Goal: Task Accomplishment & Management: Use online tool/utility

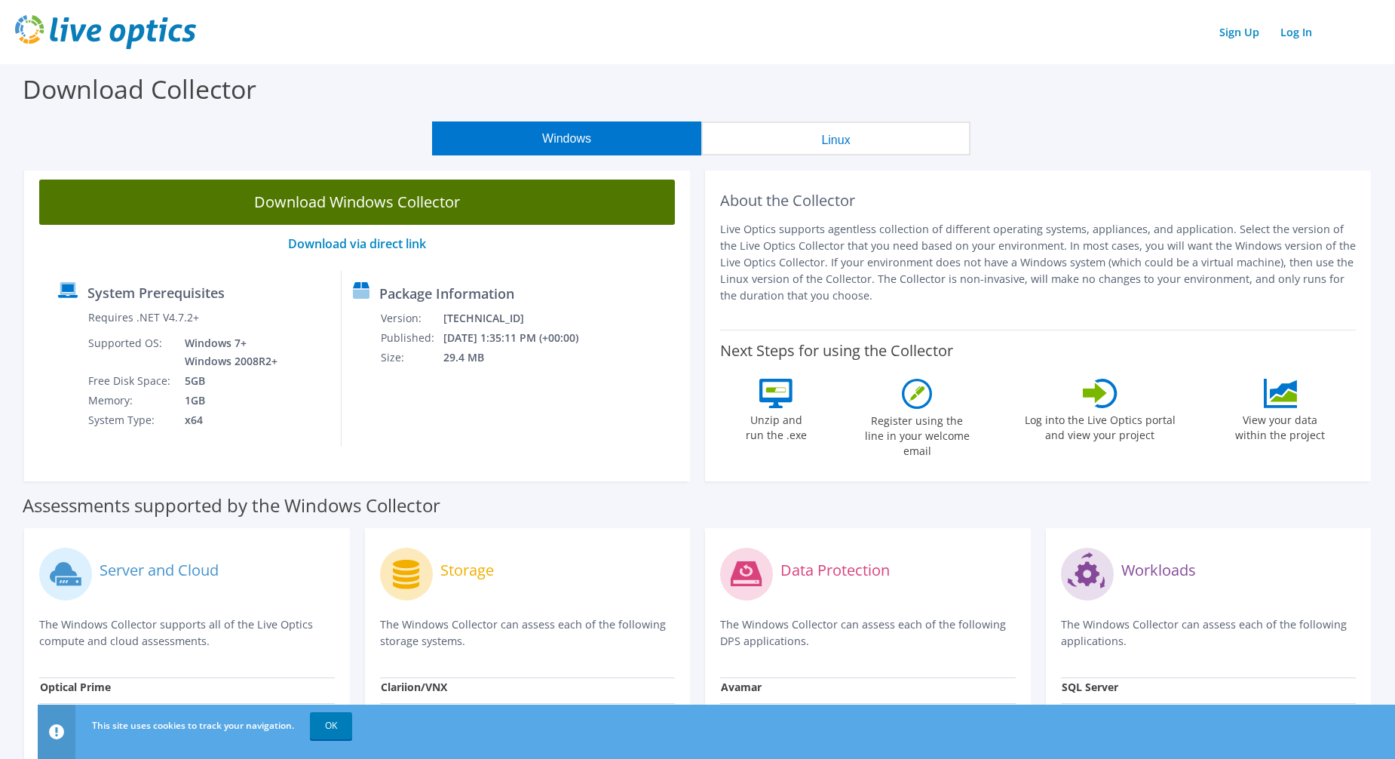
click at [374, 201] on link "Download Windows Collector" at bounding box center [357, 202] width 636 height 45
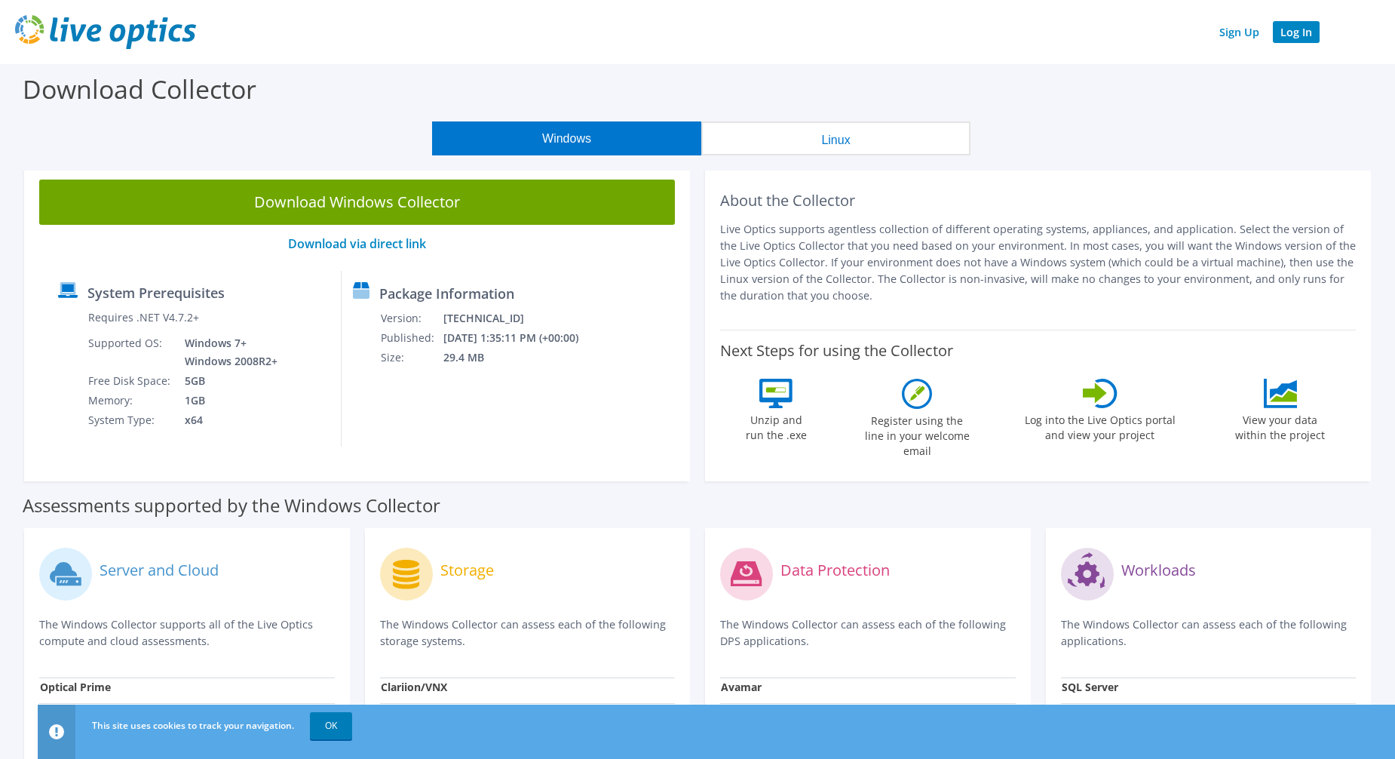
click at [1294, 28] on link "Log In" at bounding box center [1296, 32] width 47 height 22
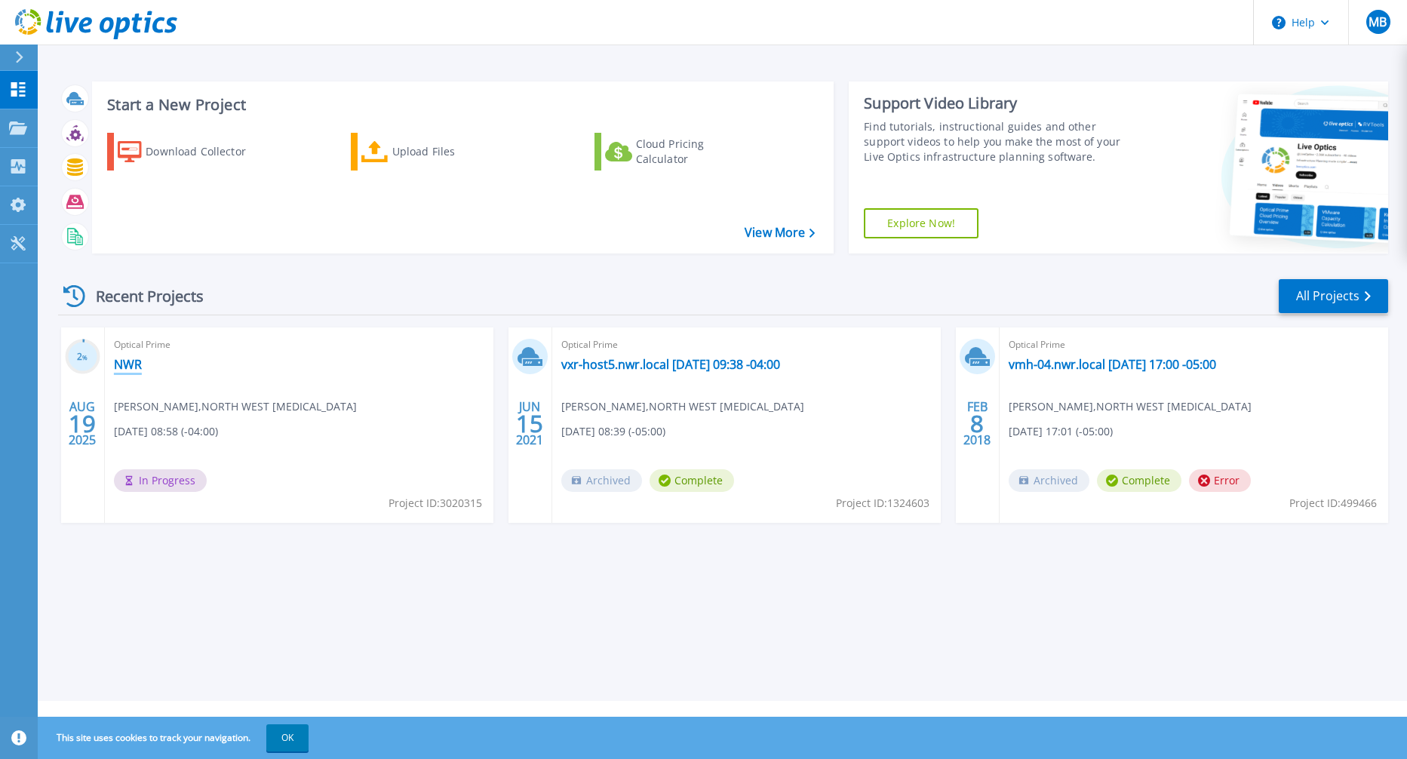
click at [122, 364] on link "NWR" at bounding box center [128, 364] width 28 height 15
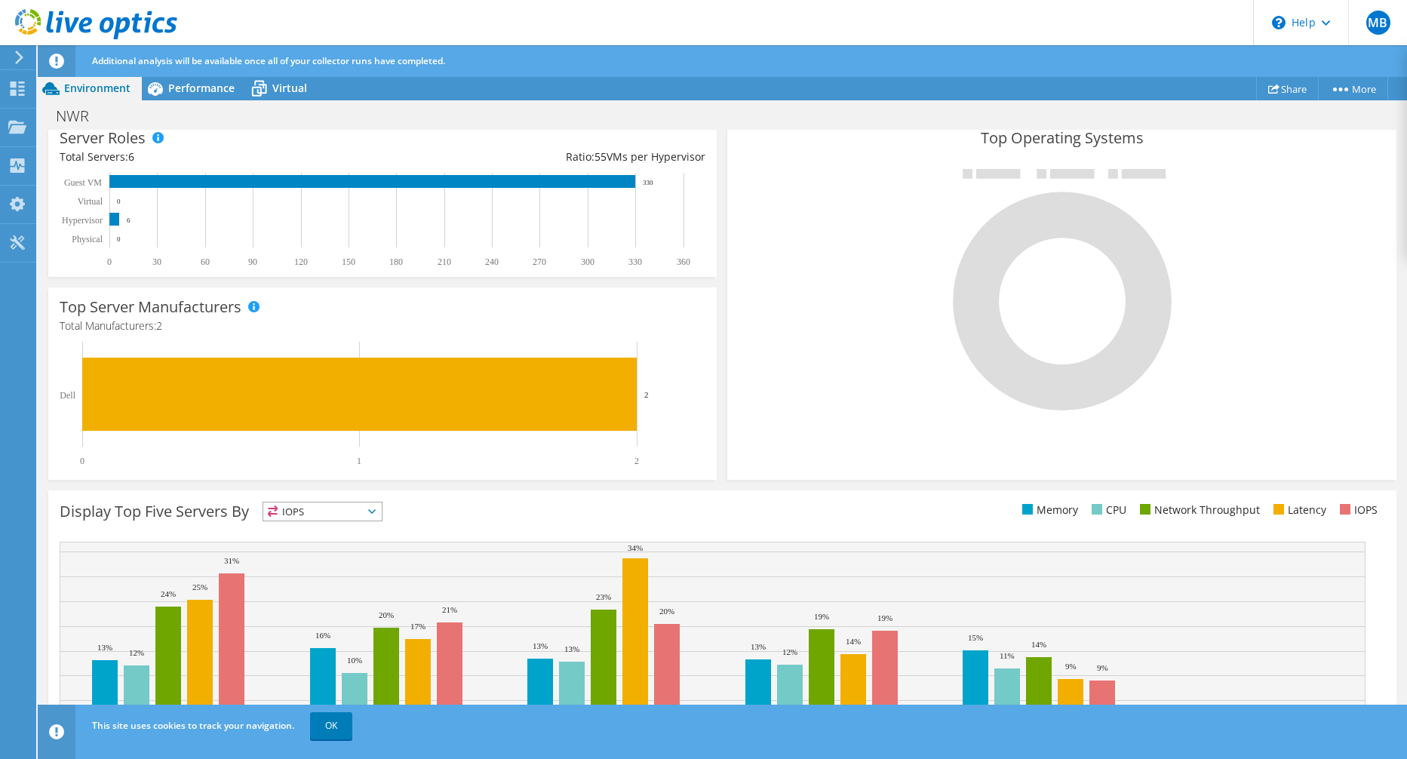
scroll to position [336, 0]
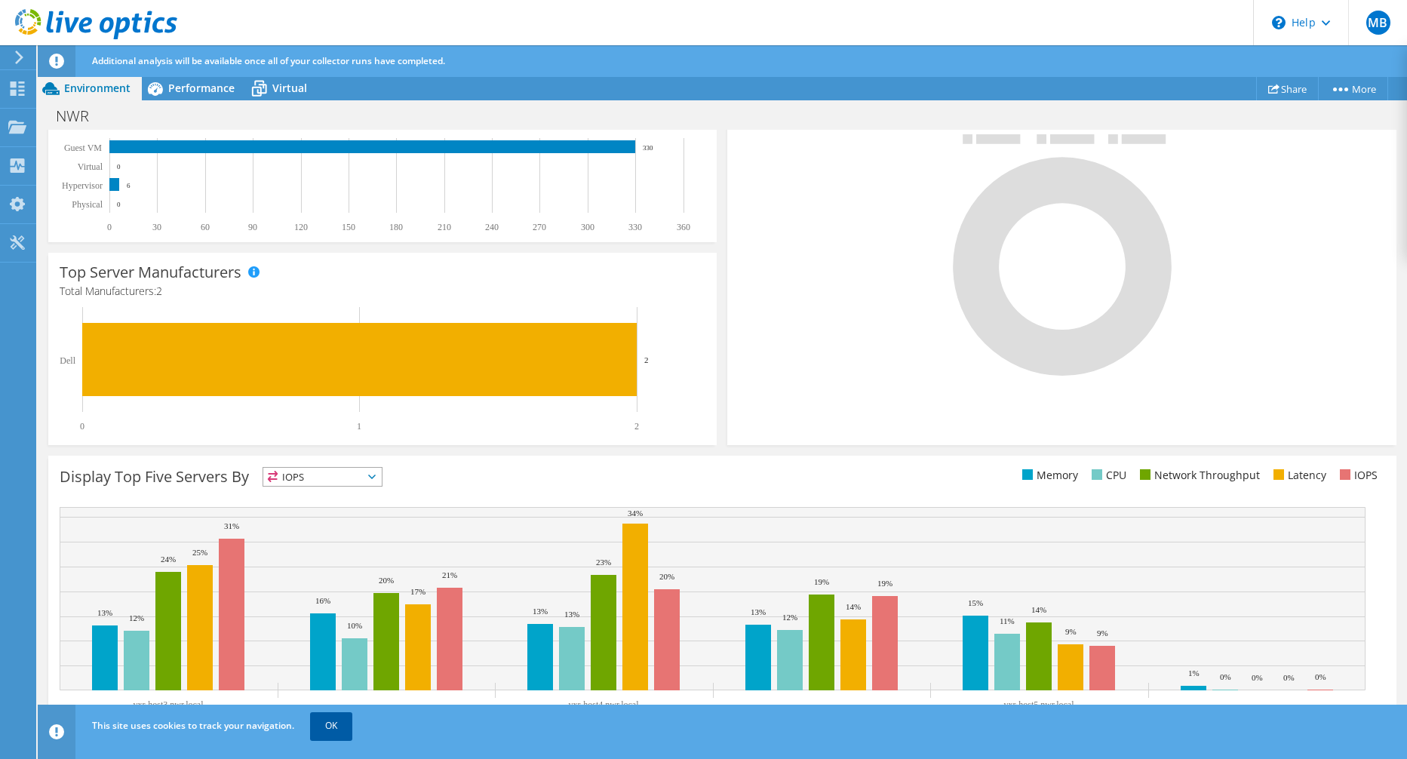
click at [339, 736] on link "OK" at bounding box center [331, 725] width 42 height 27
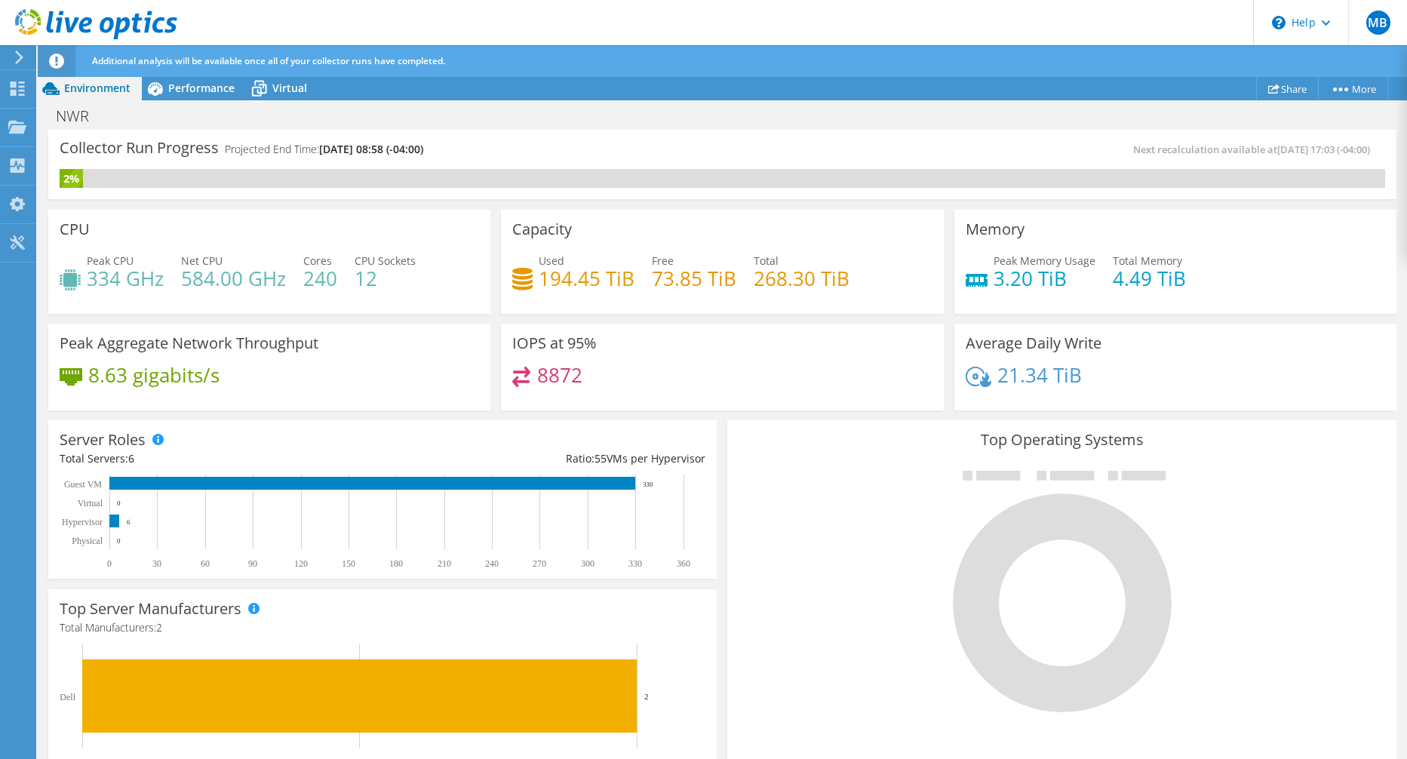
scroll to position [77, 0]
click at [179, 91] on span "Performance" at bounding box center [201, 88] width 66 height 14
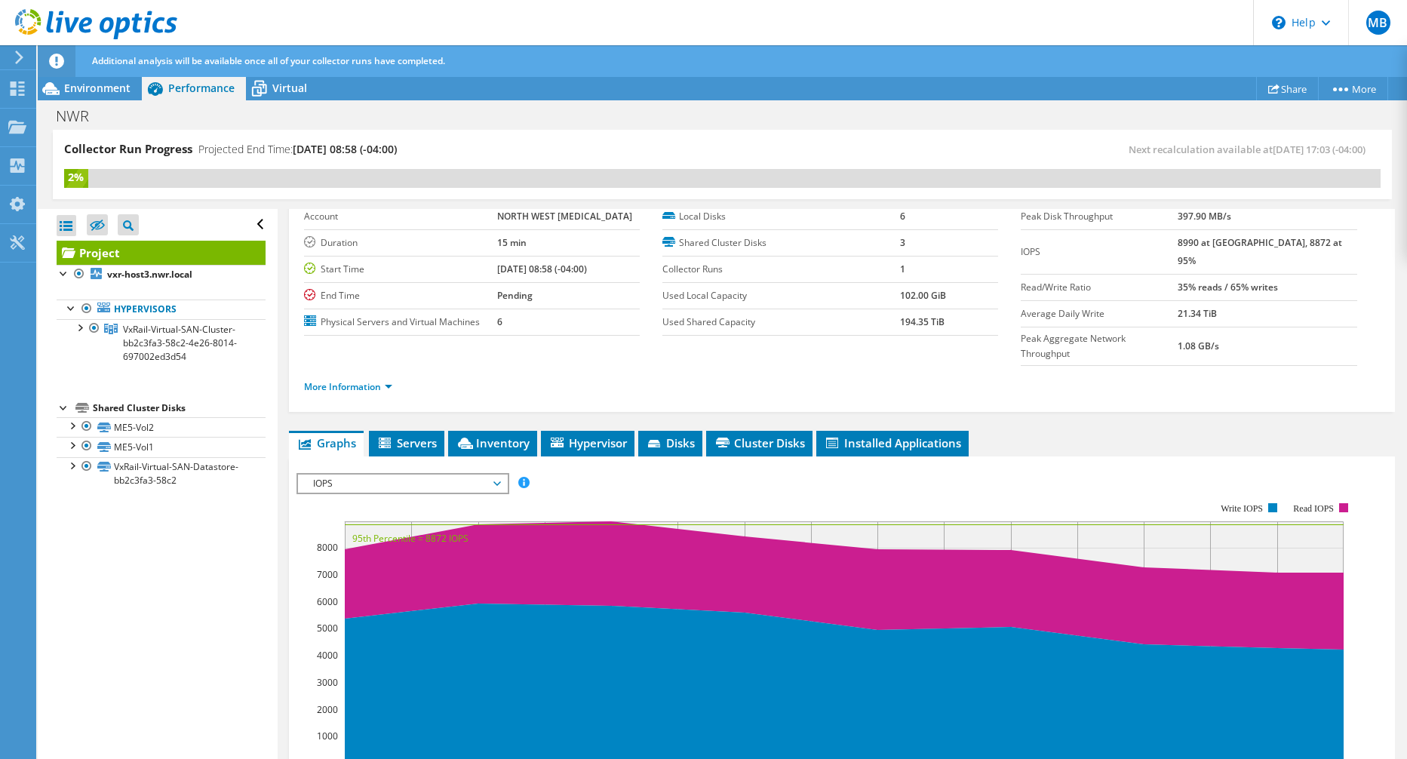
scroll to position [2, 0]
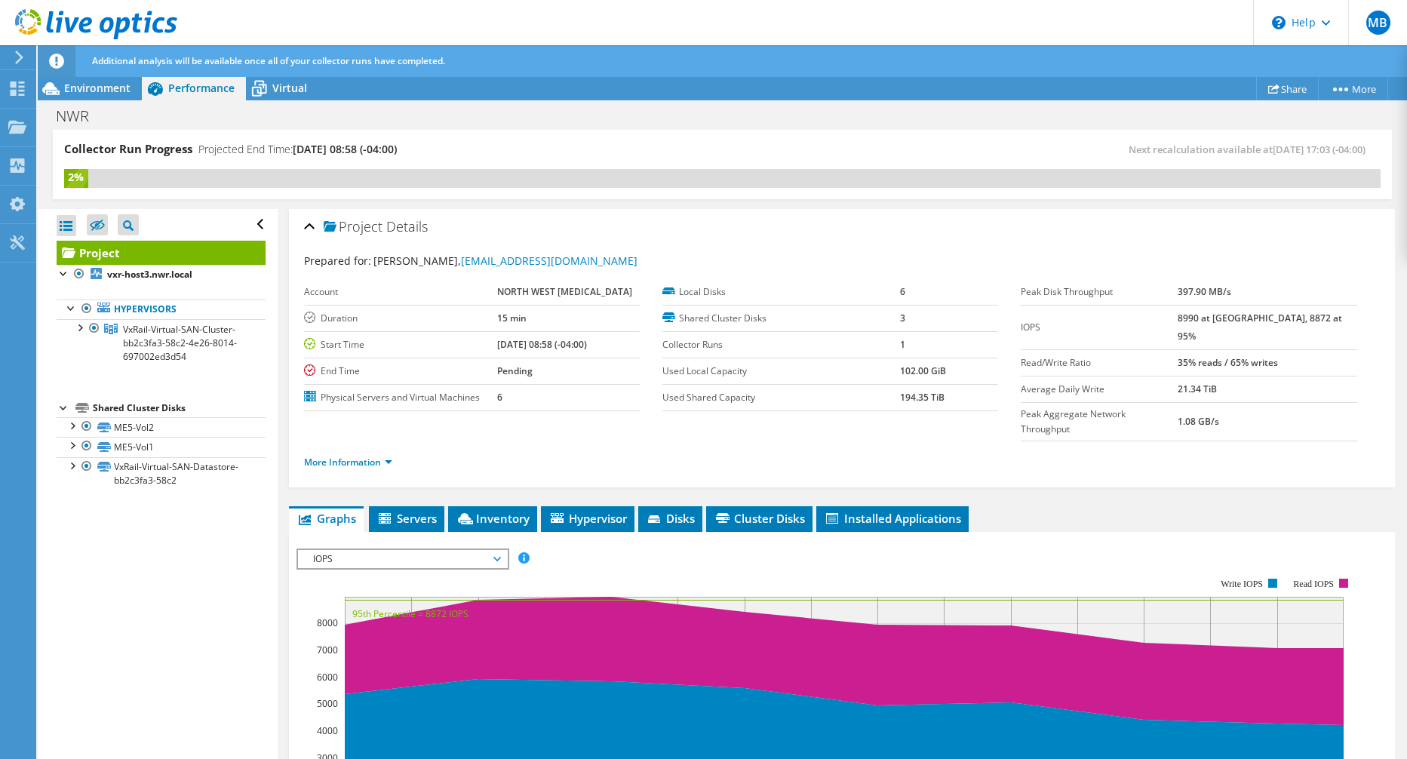
click at [356, 550] on span "IOPS" at bounding box center [402, 559] width 194 height 18
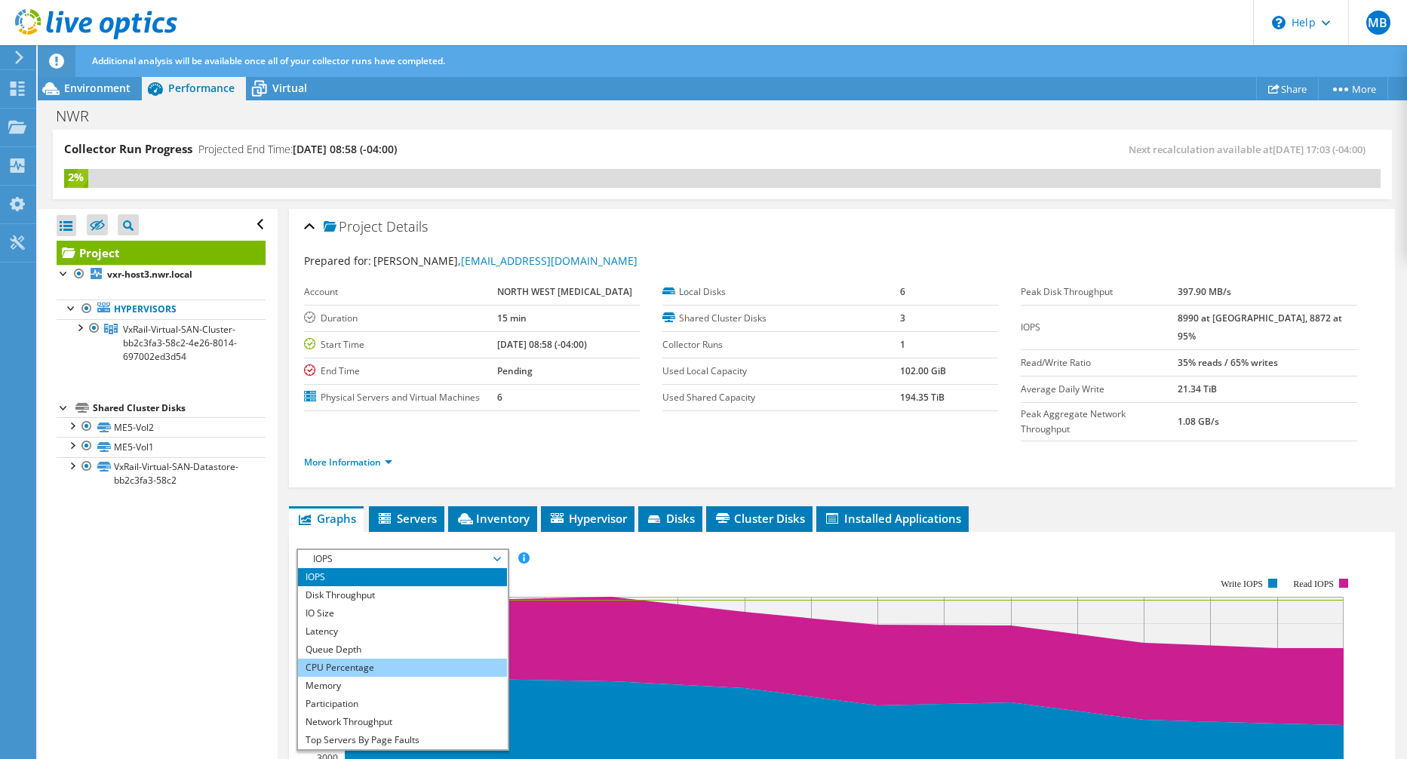
click at [374, 658] on li "CPU Percentage" at bounding box center [402, 667] width 209 height 18
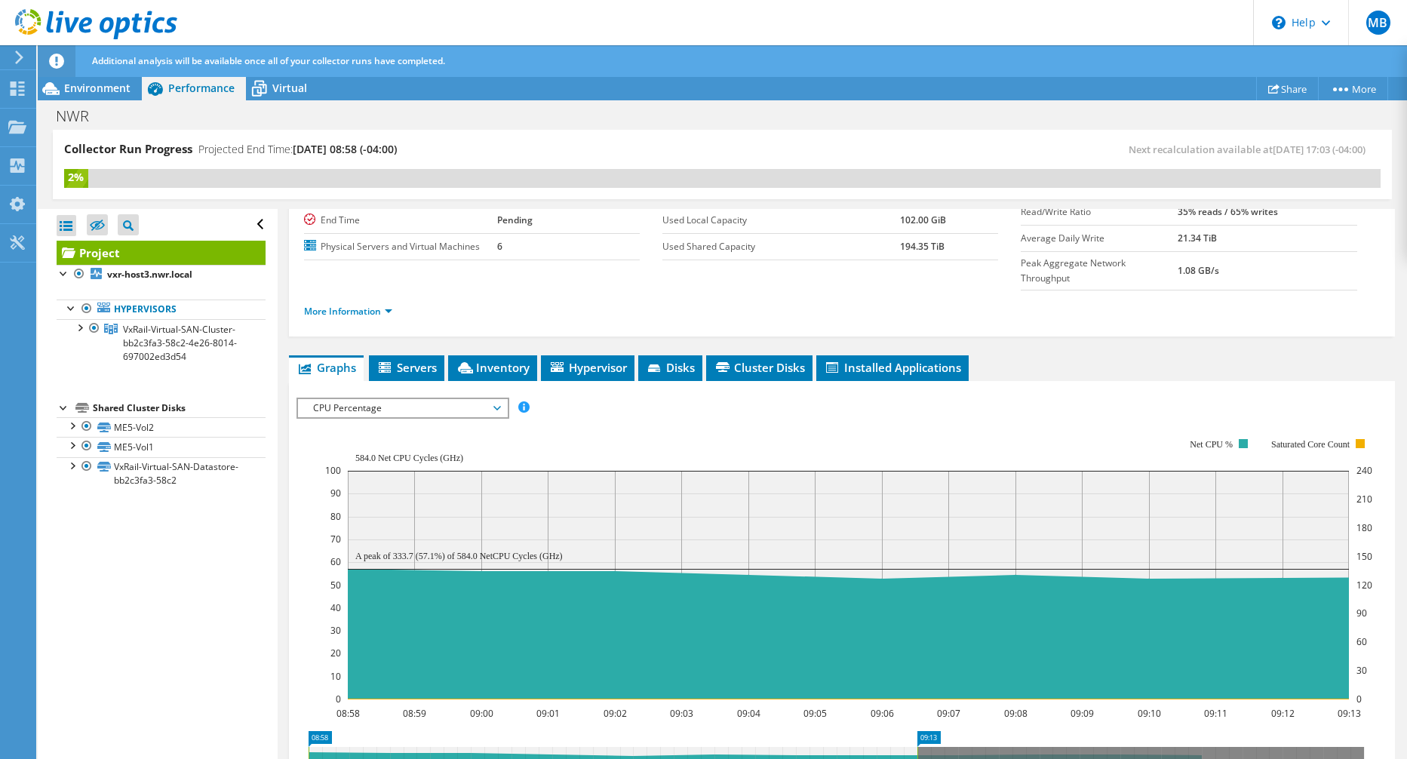
scroll to position [228, 0]
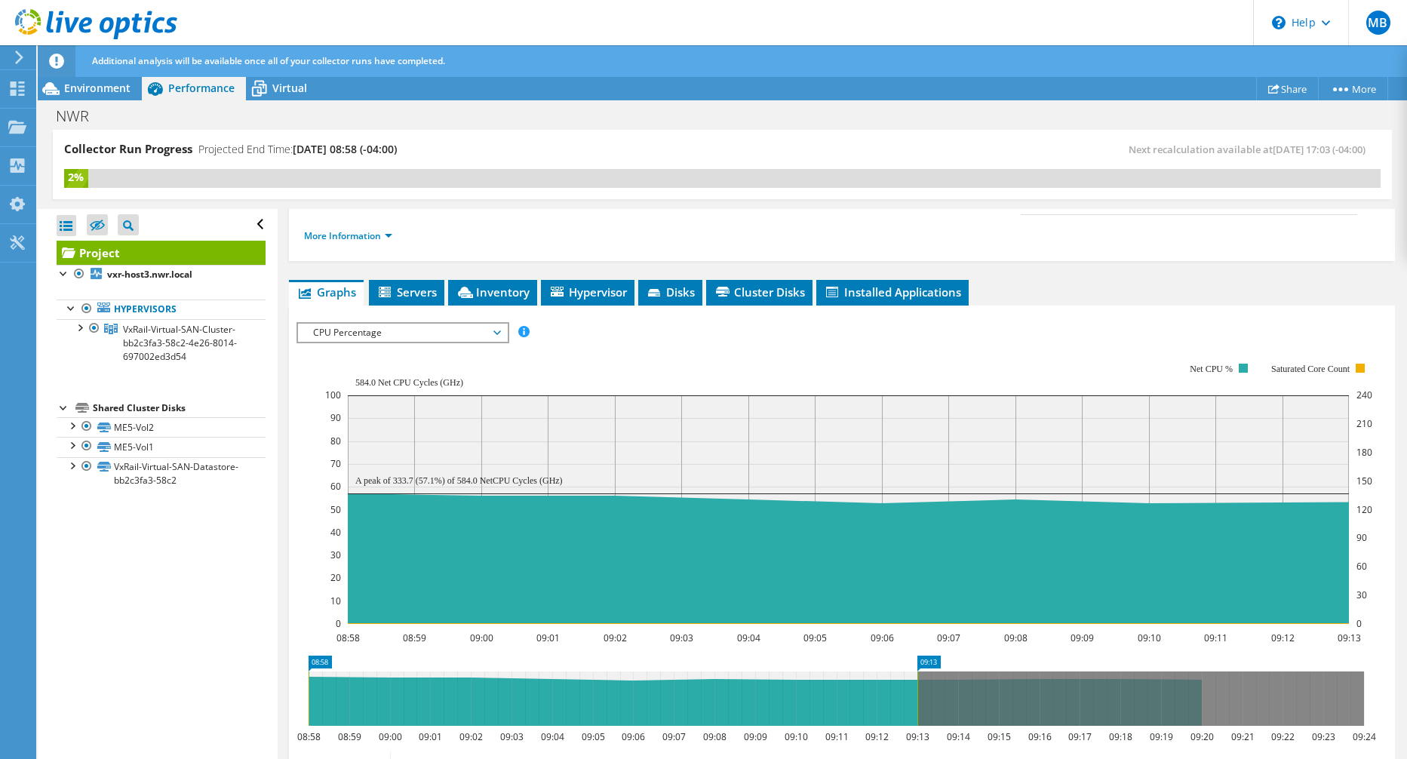
click at [418, 324] on span "CPU Percentage" at bounding box center [402, 333] width 194 height 18
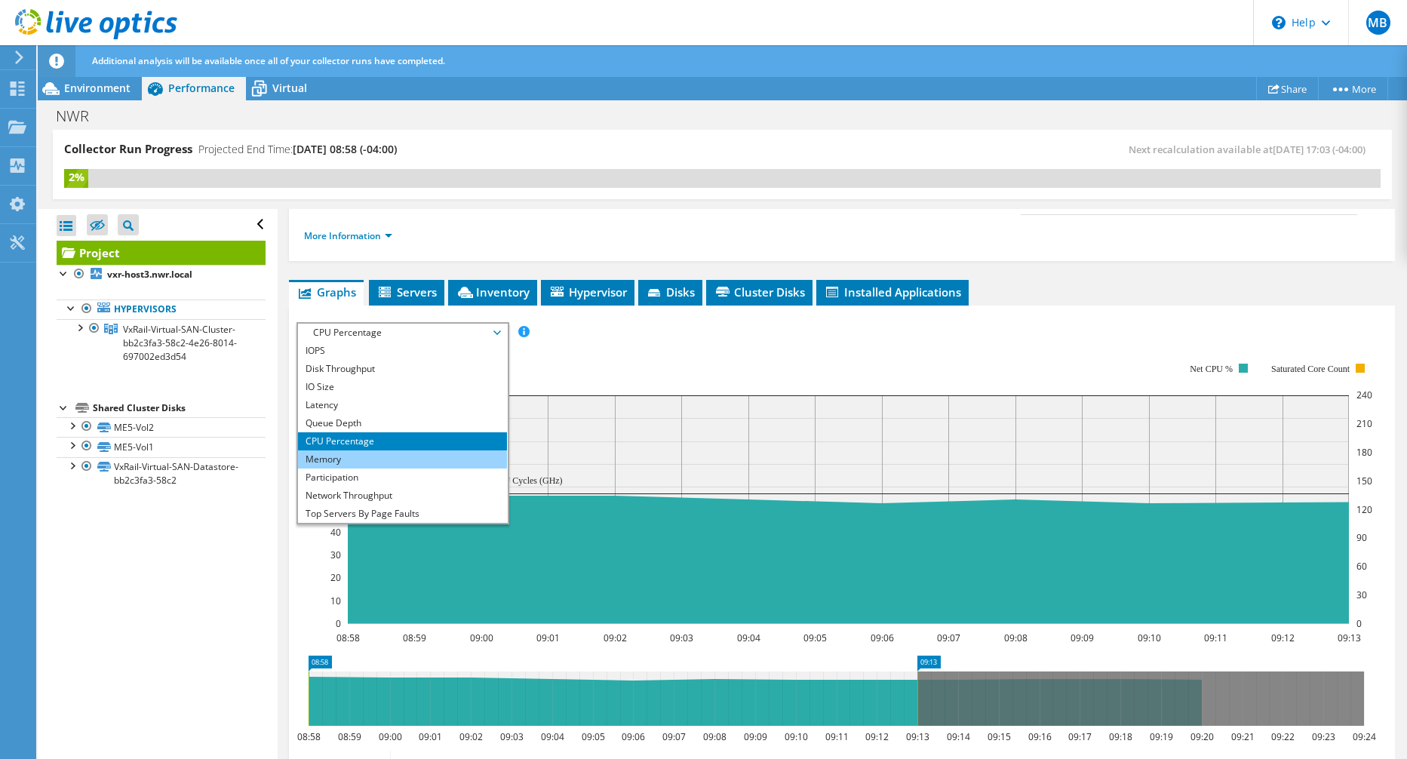
click at [385, 450] on li "Memory" at bounding box center [402, 459] width 209 height 18
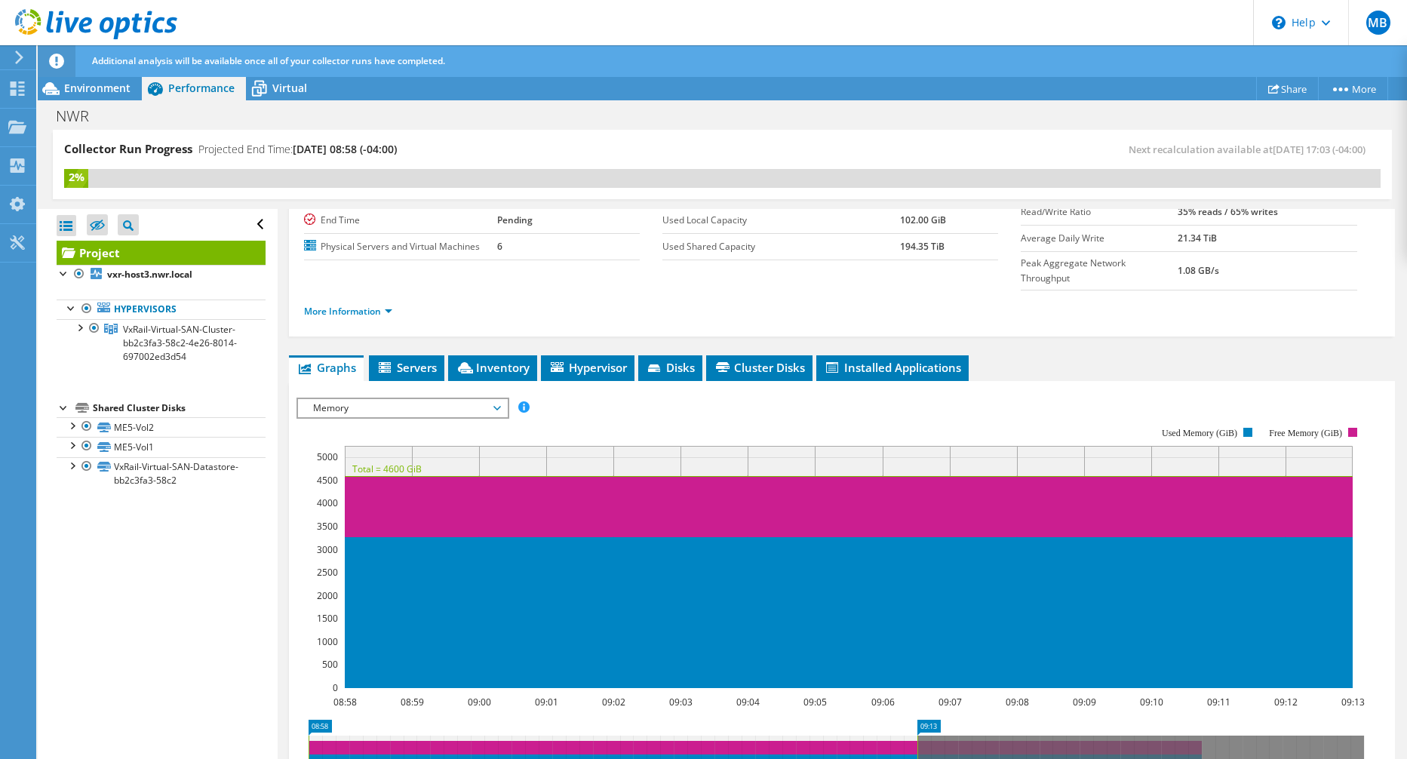
scroll to position [77, 0]
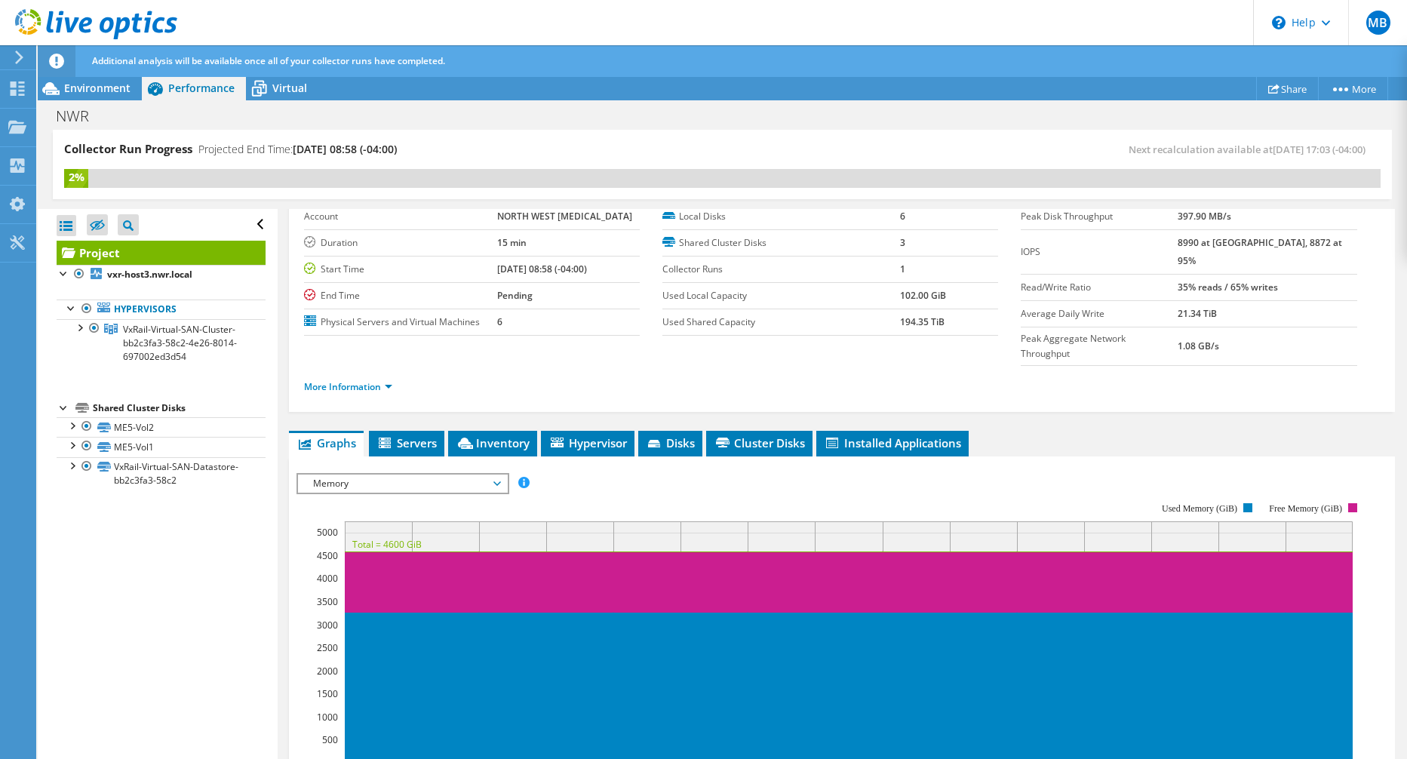
click at [392, 474] on span "Memory" at bounding box center [402, 483] width 194 height 18
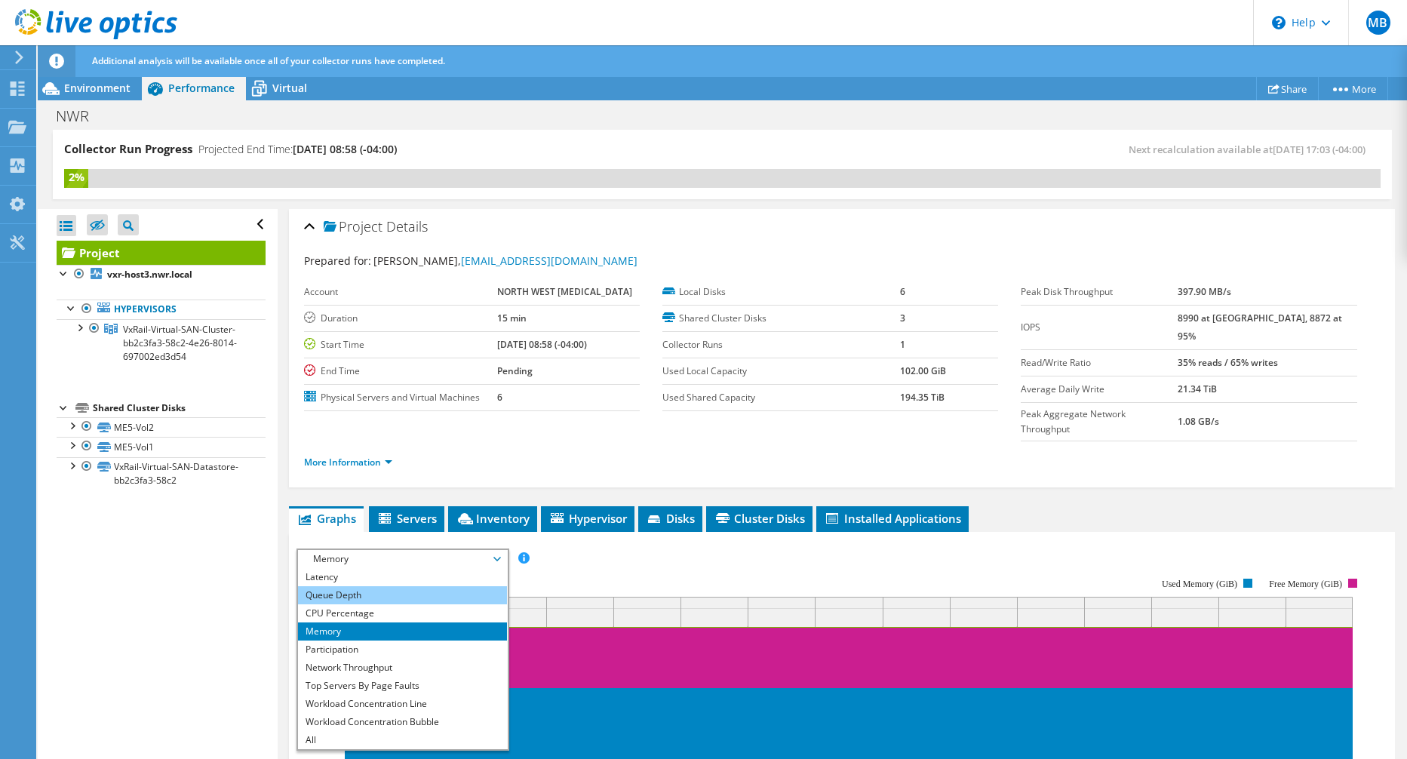
scroll to position [0, 0]
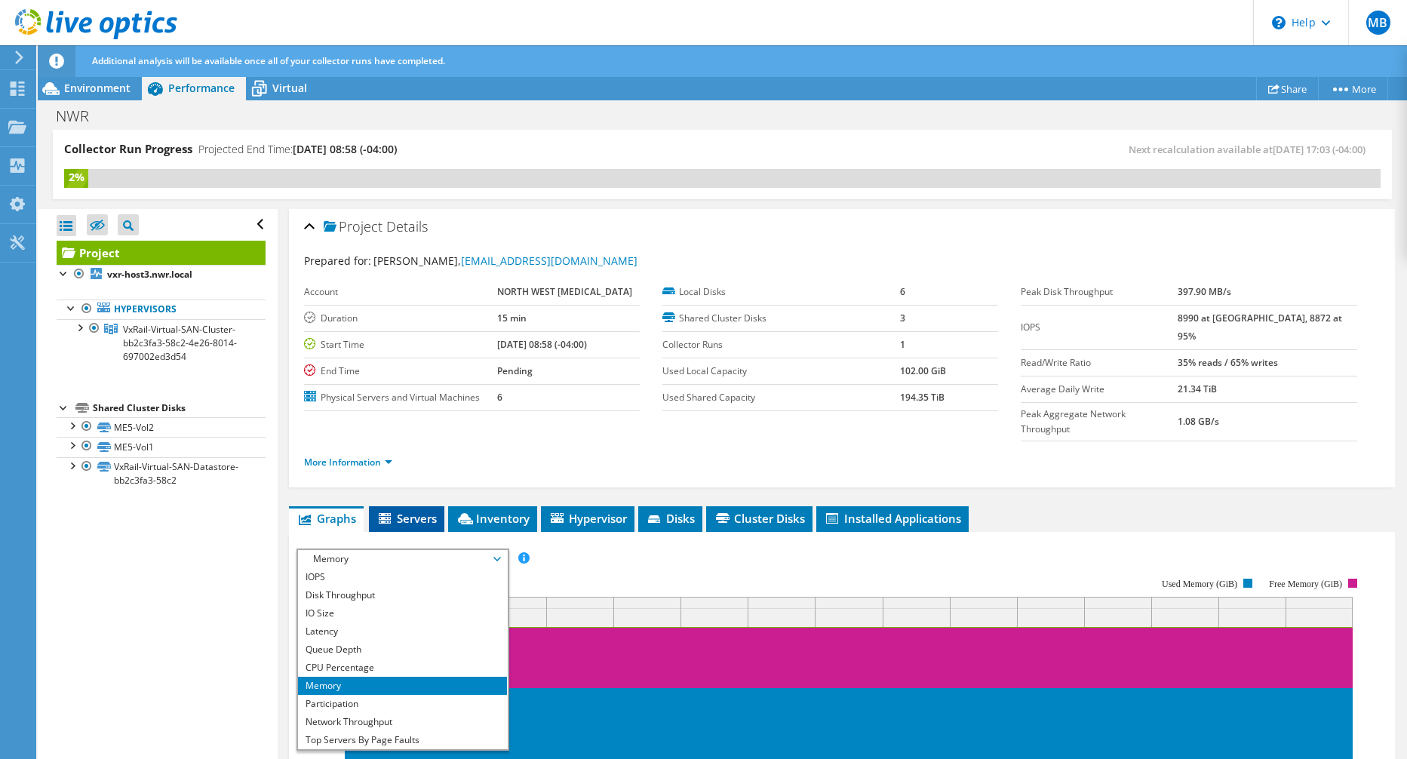
click at [405, 511] on span "Servers" at bounding box center [406, 518] width 60 height 15
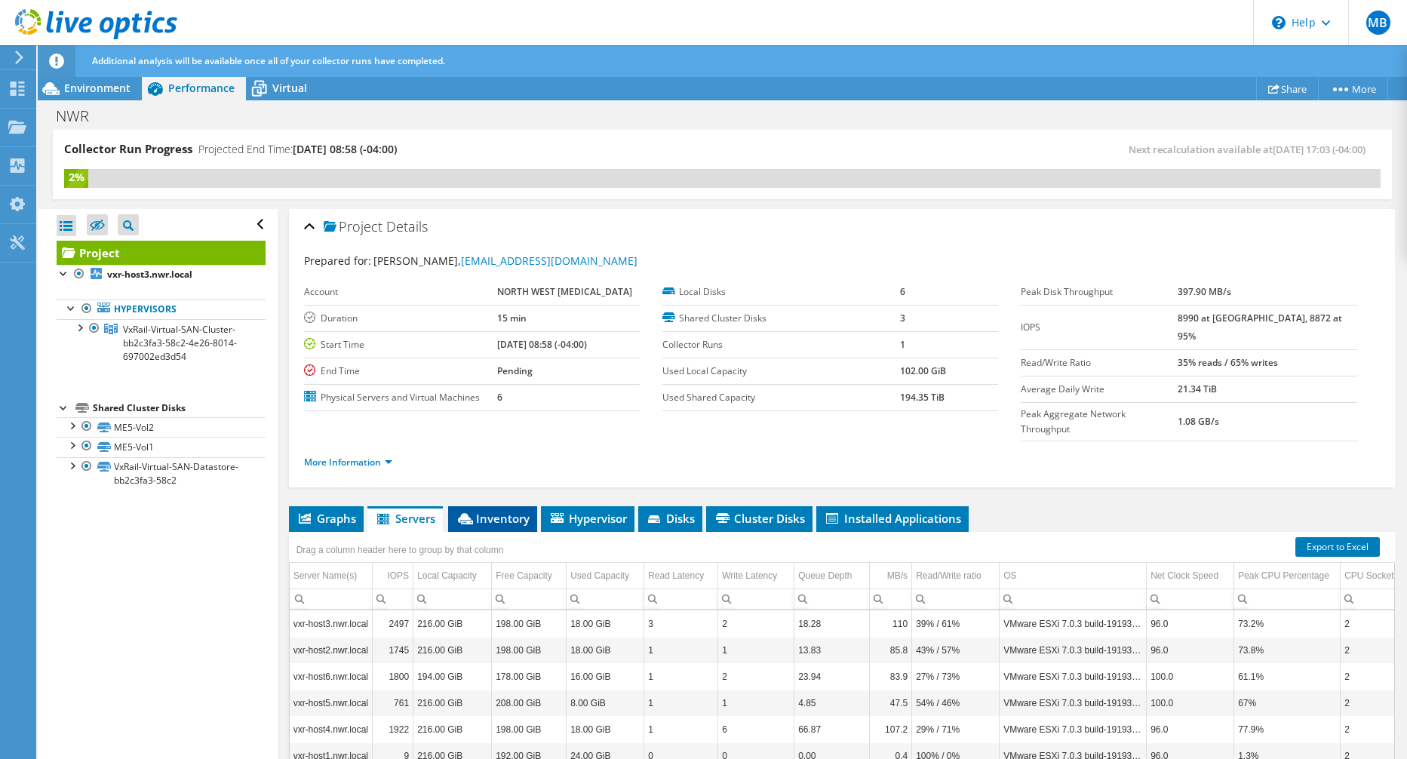
click at [499, 511] on span "Inventory" at bounding box center [493, 518] width 74 height 15
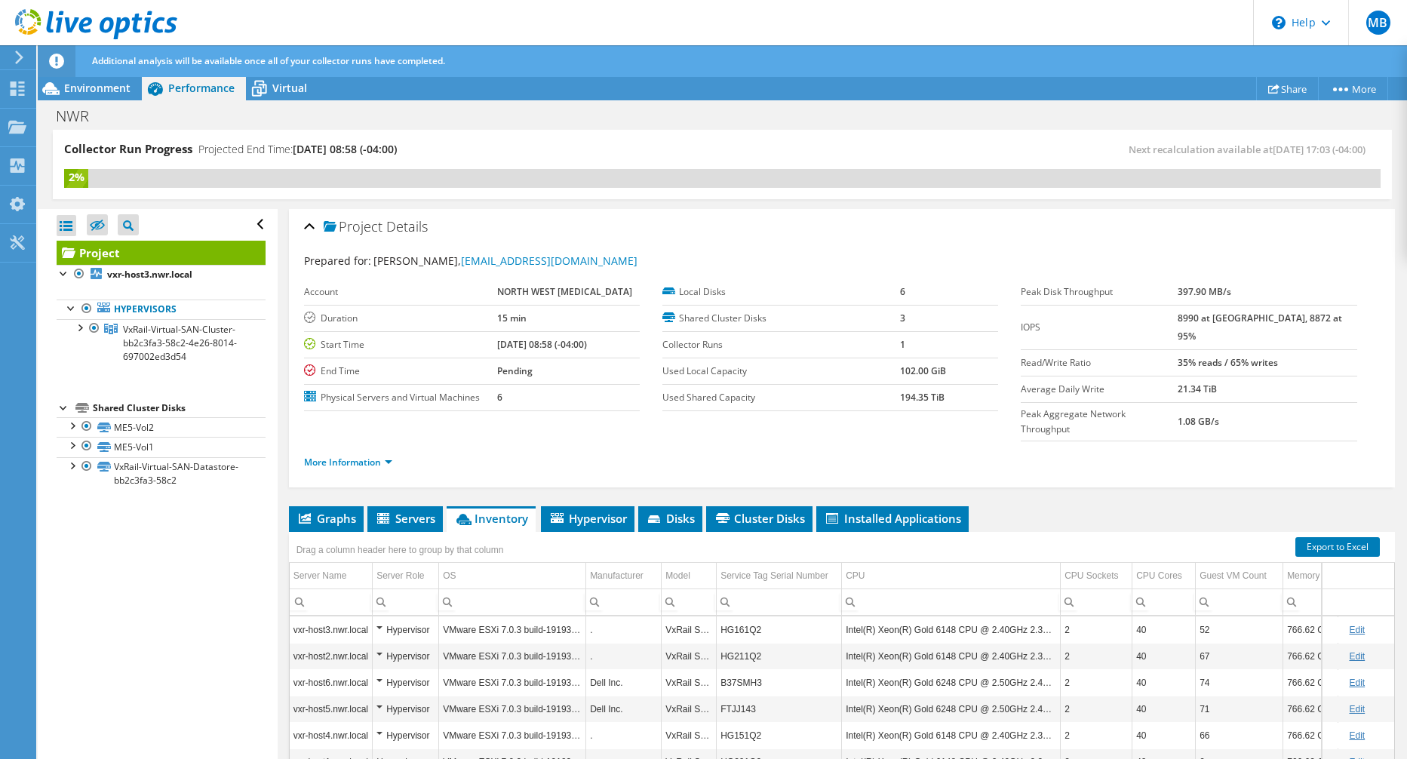
scroll to position [77, 0]
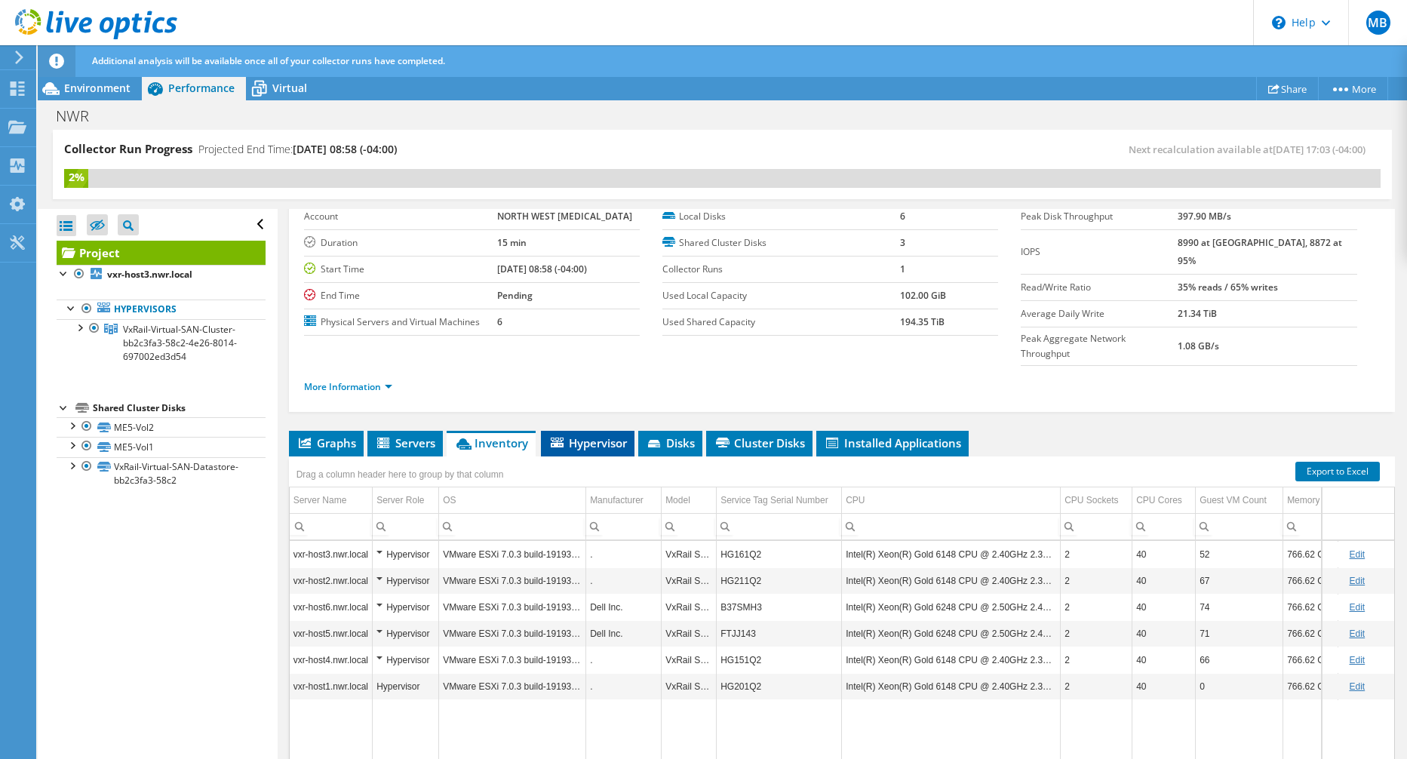
click at [609, 435] on span "Hypervisor" at bounding box center [587, 442] width 78 height 15
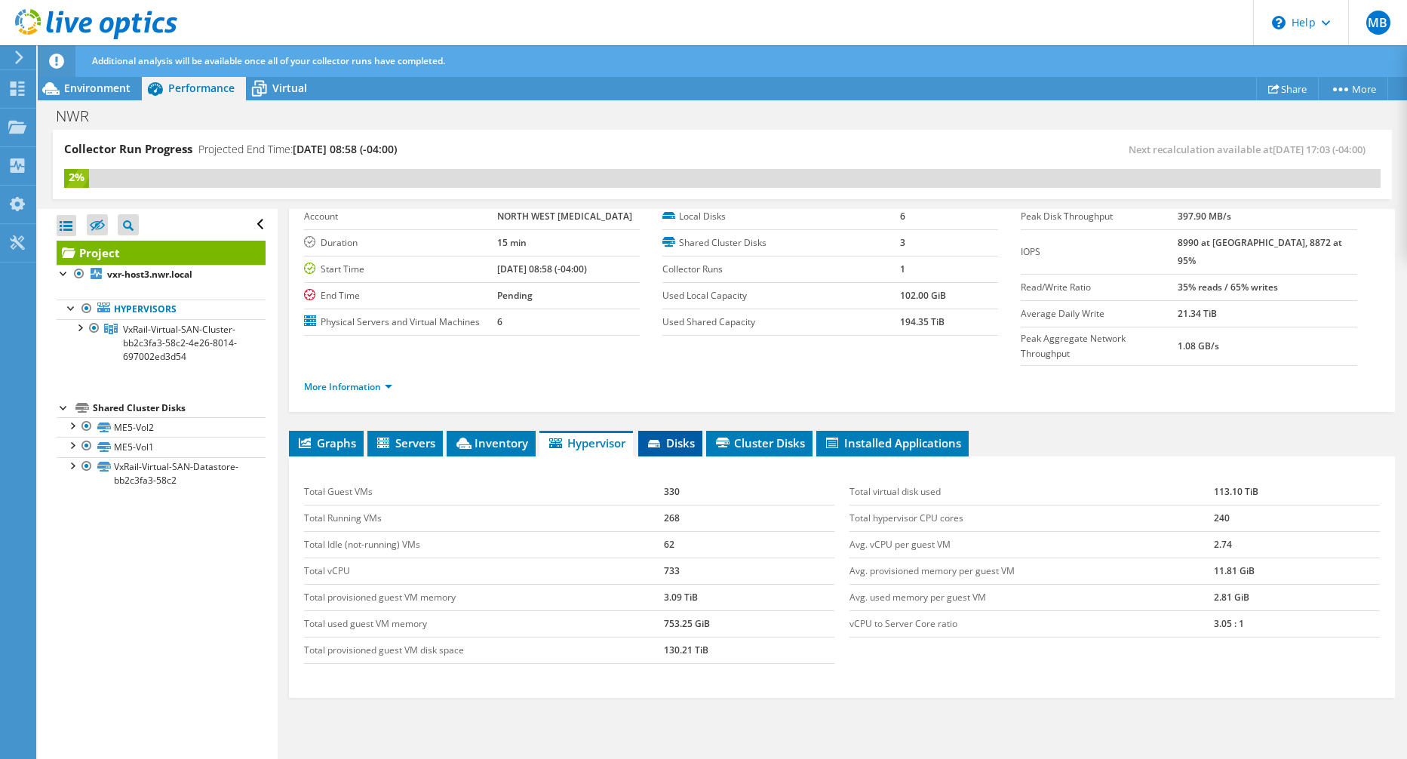
click at [692, 435] on span "Disks" at bounding box center [670, 442] width 49 height 15
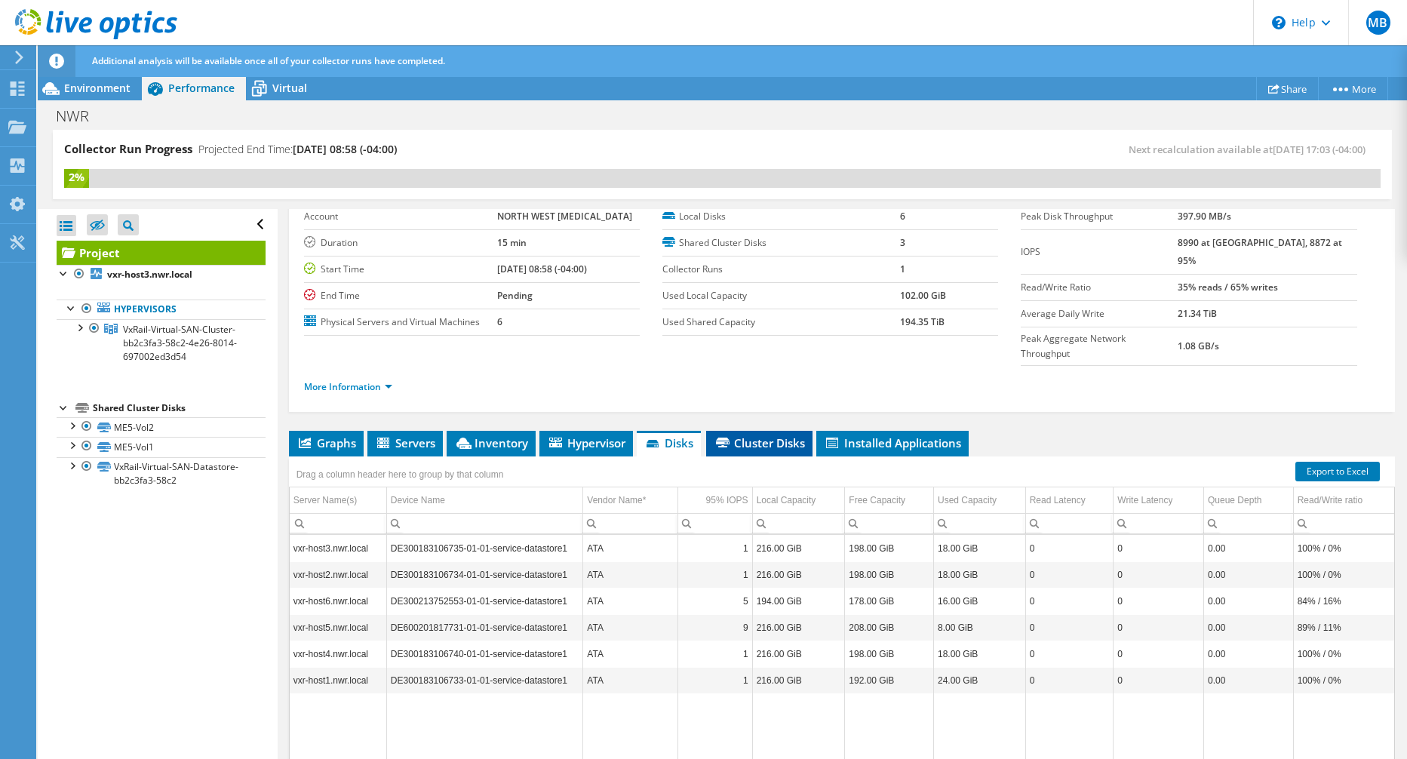
click at [767, 435] on span "Cluster Disks" at bounding box center [759, 442] width 91 height 15
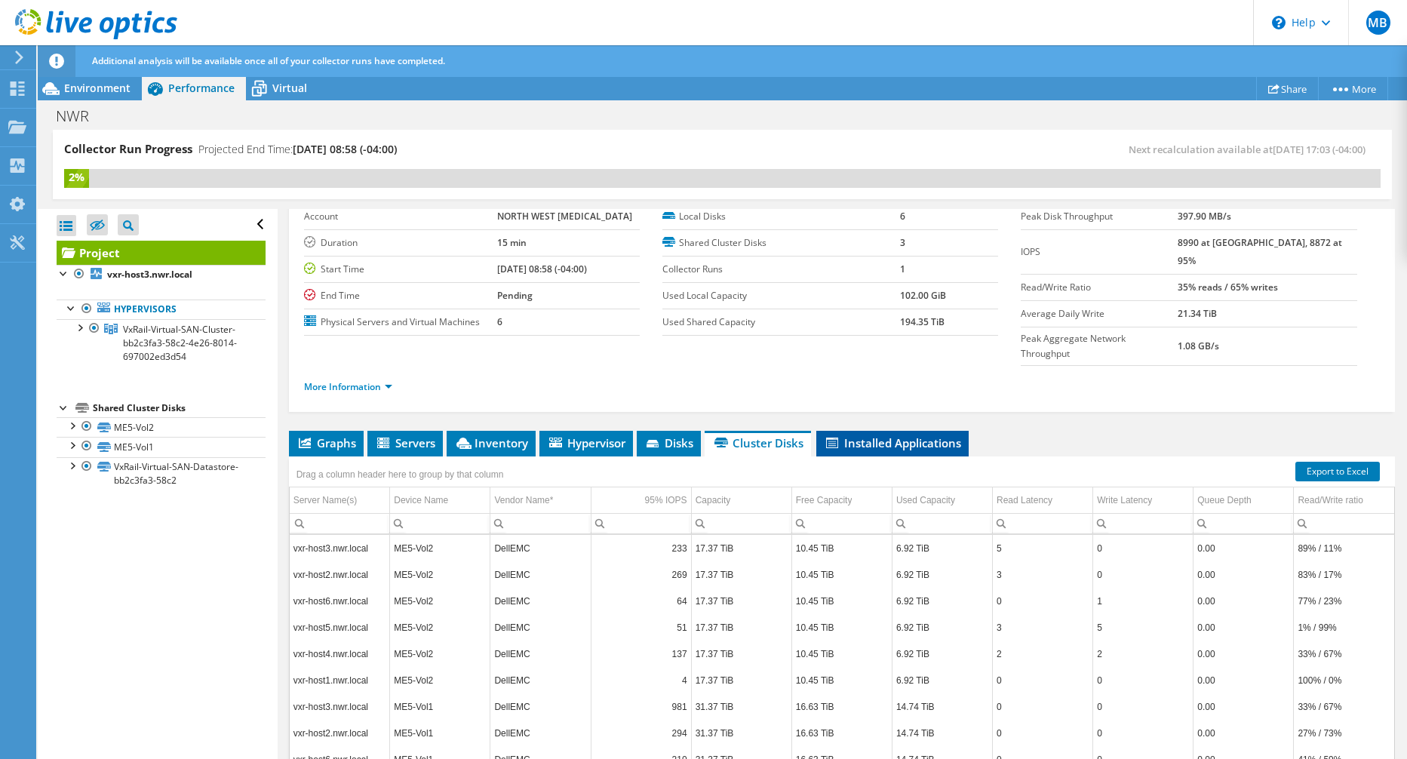
click at [880, 435] on span "Installed Applications" at bounding box center [892, 442] width 137 height 15
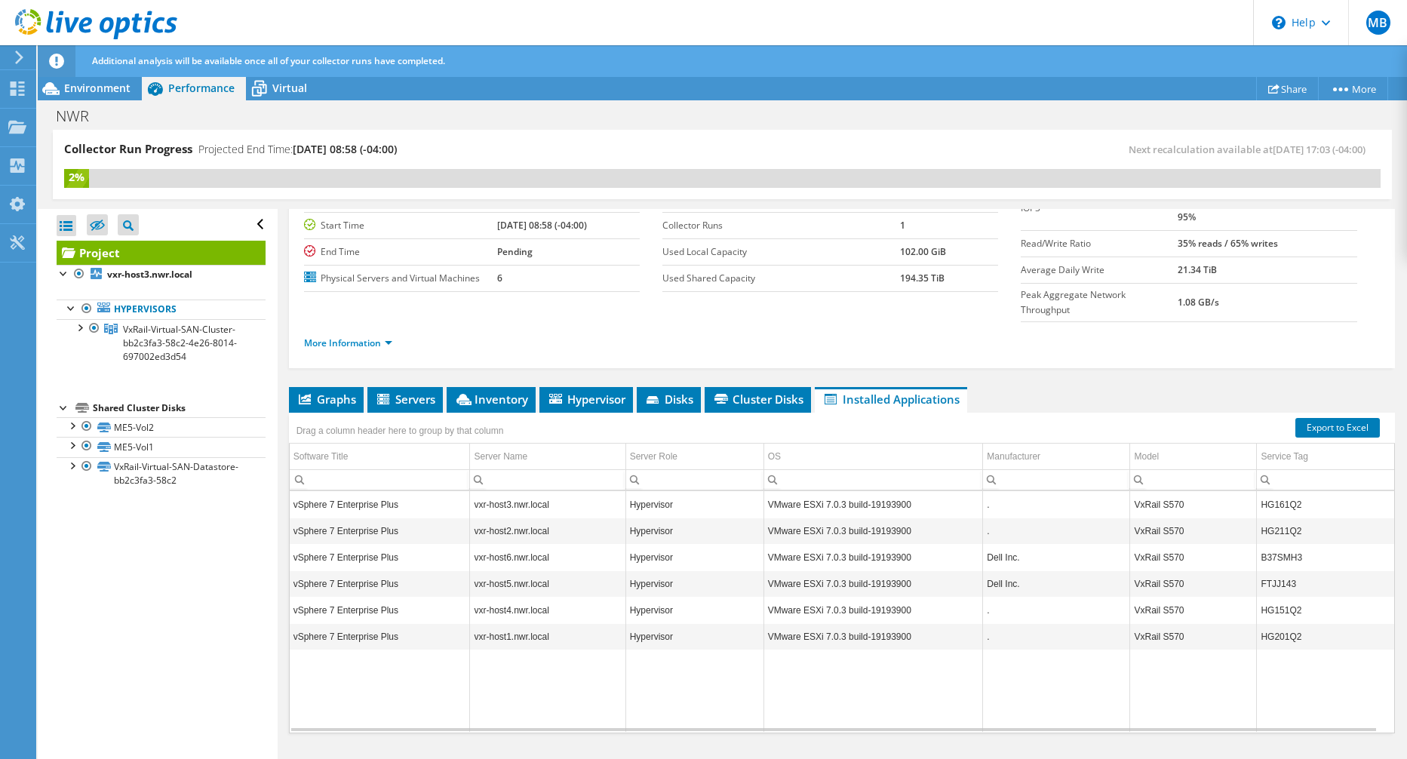
scroll to position [0, 0]
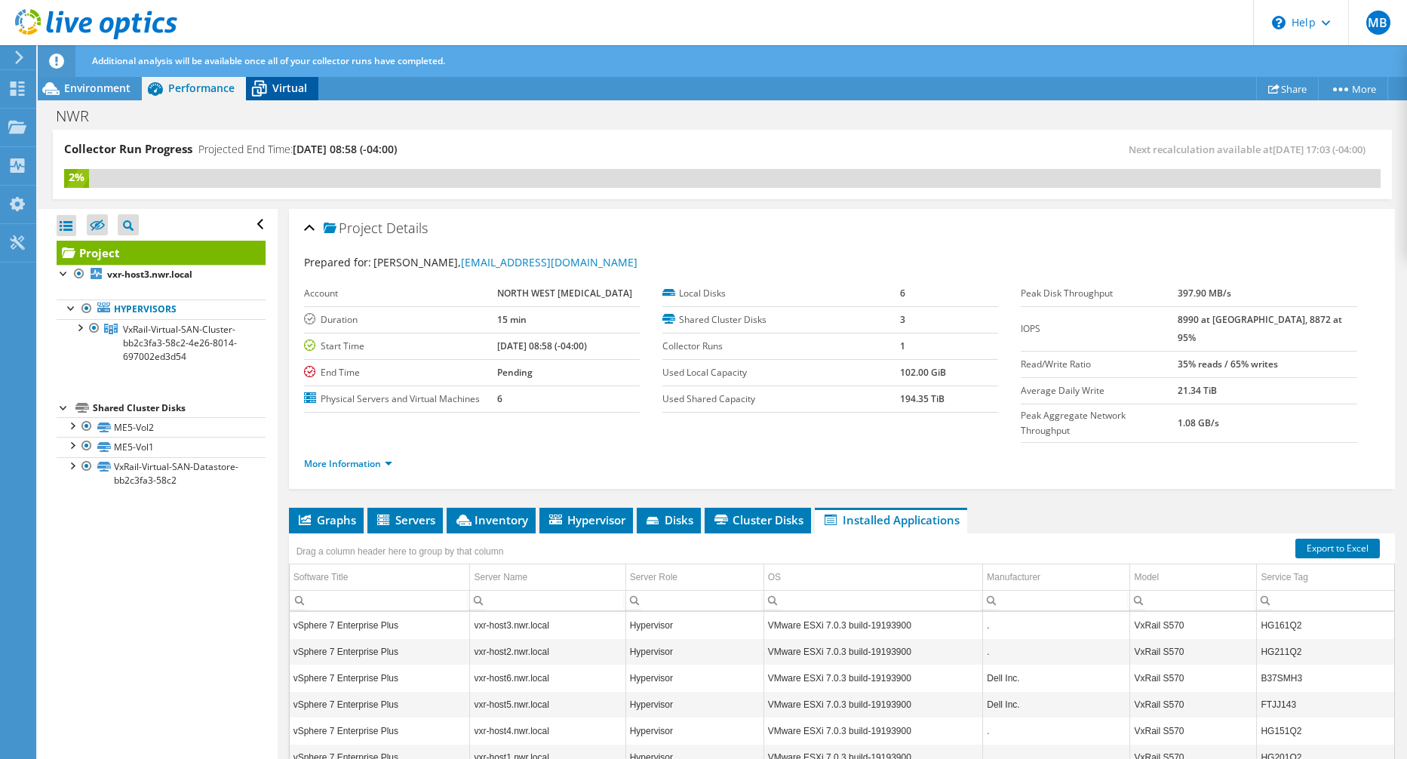
click at [293, 94] on span "Virtual" at bounding box center [289, 88] width 35 height 14
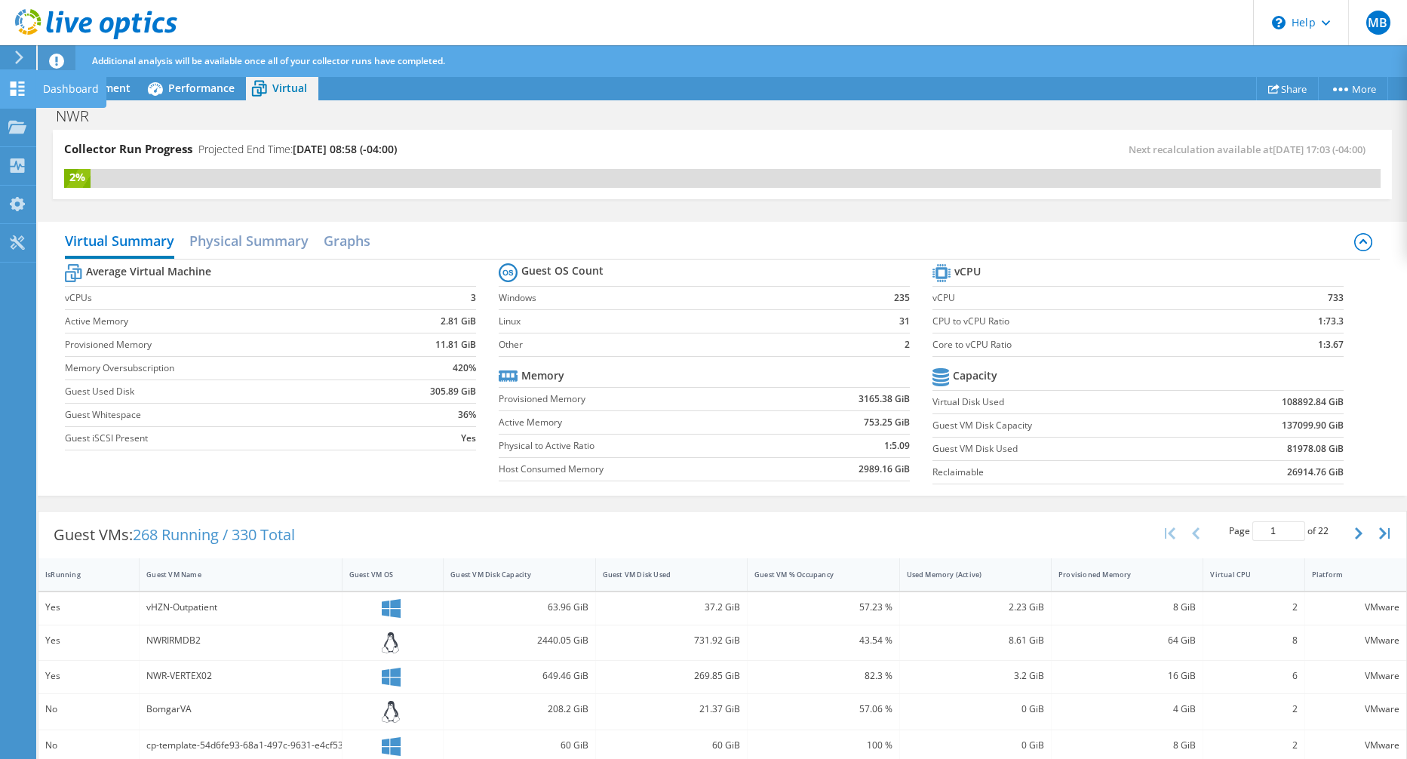
click at [19, 87] on use at bounding box center [18, 88] width 14 height 14
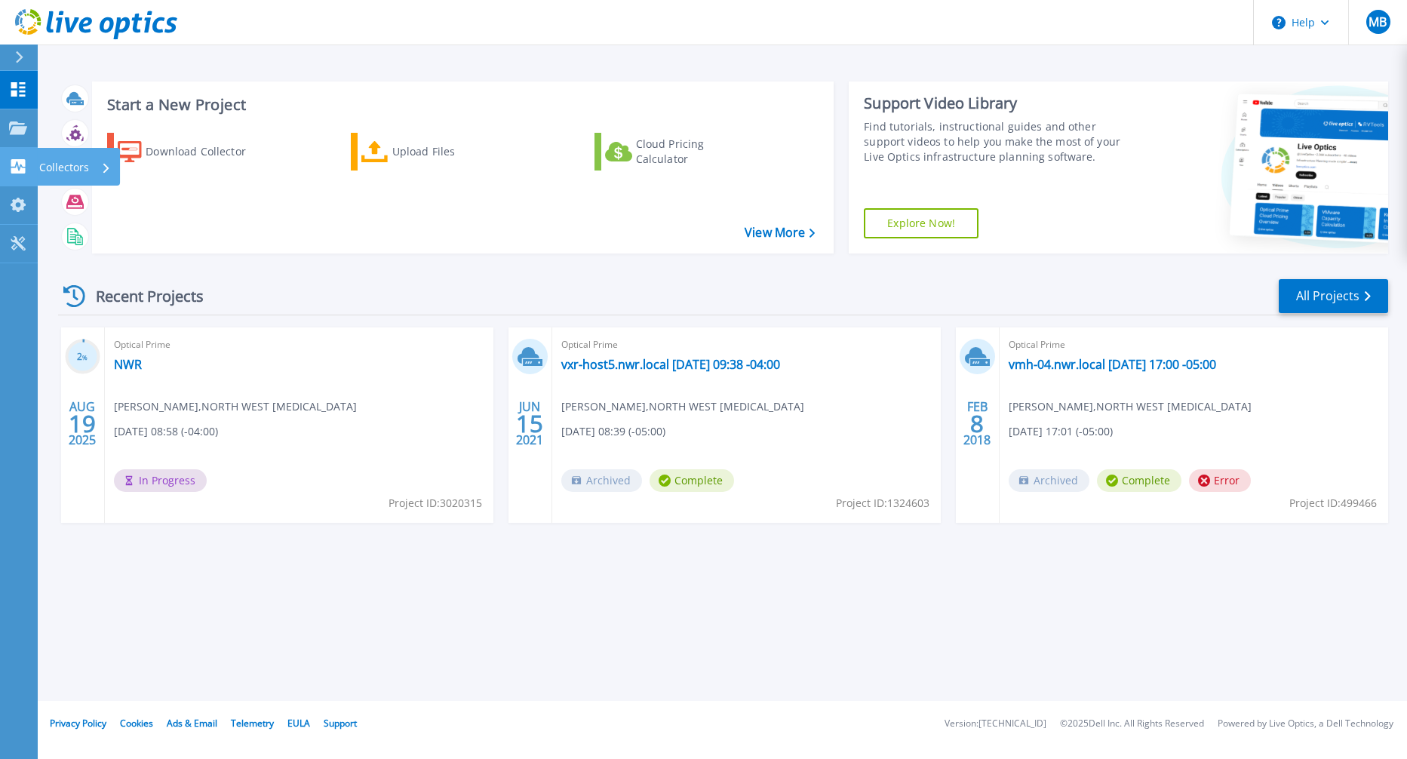
click at [20, 168] on icon at bounding box center [18, 166] width 18 height 14
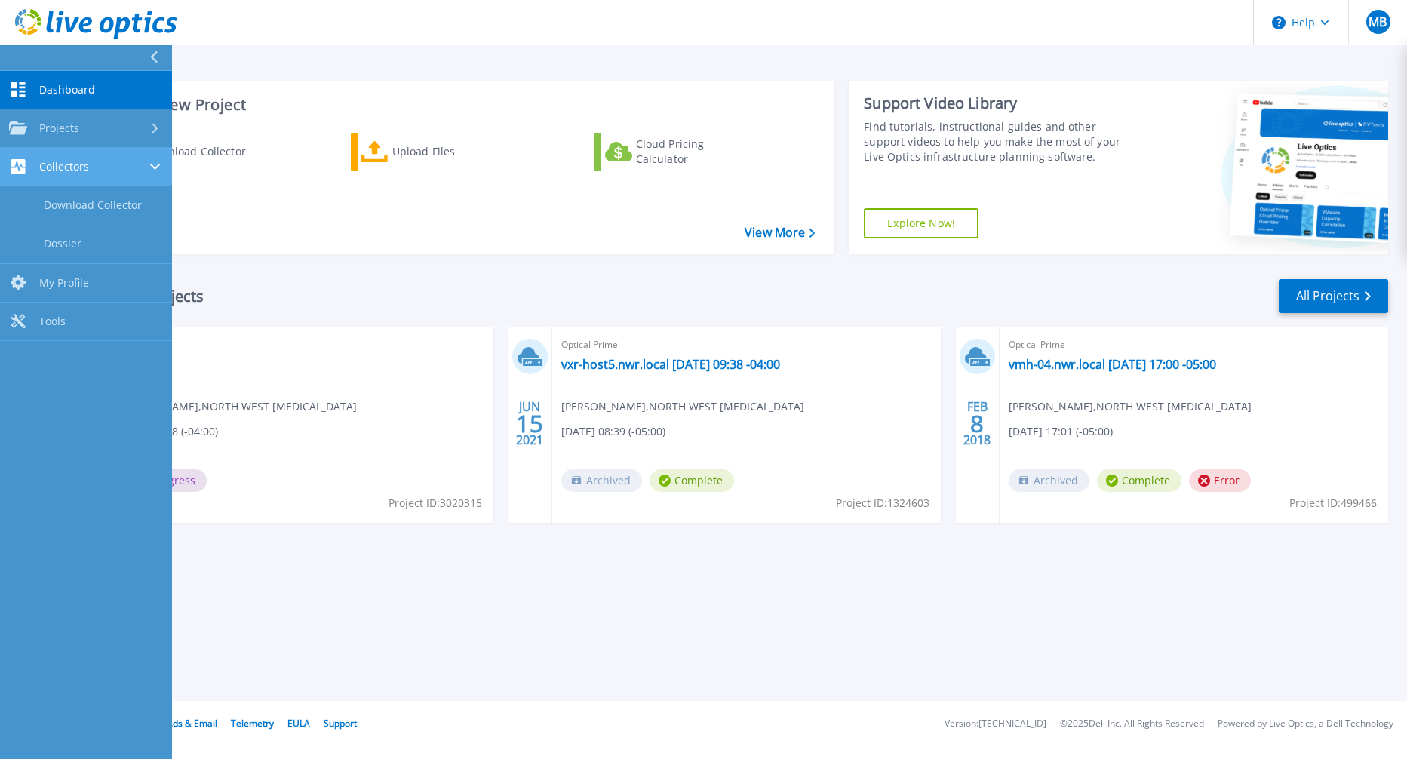
click at [20, 168] on icon at bounding box center [18, 166] width 18 height 14
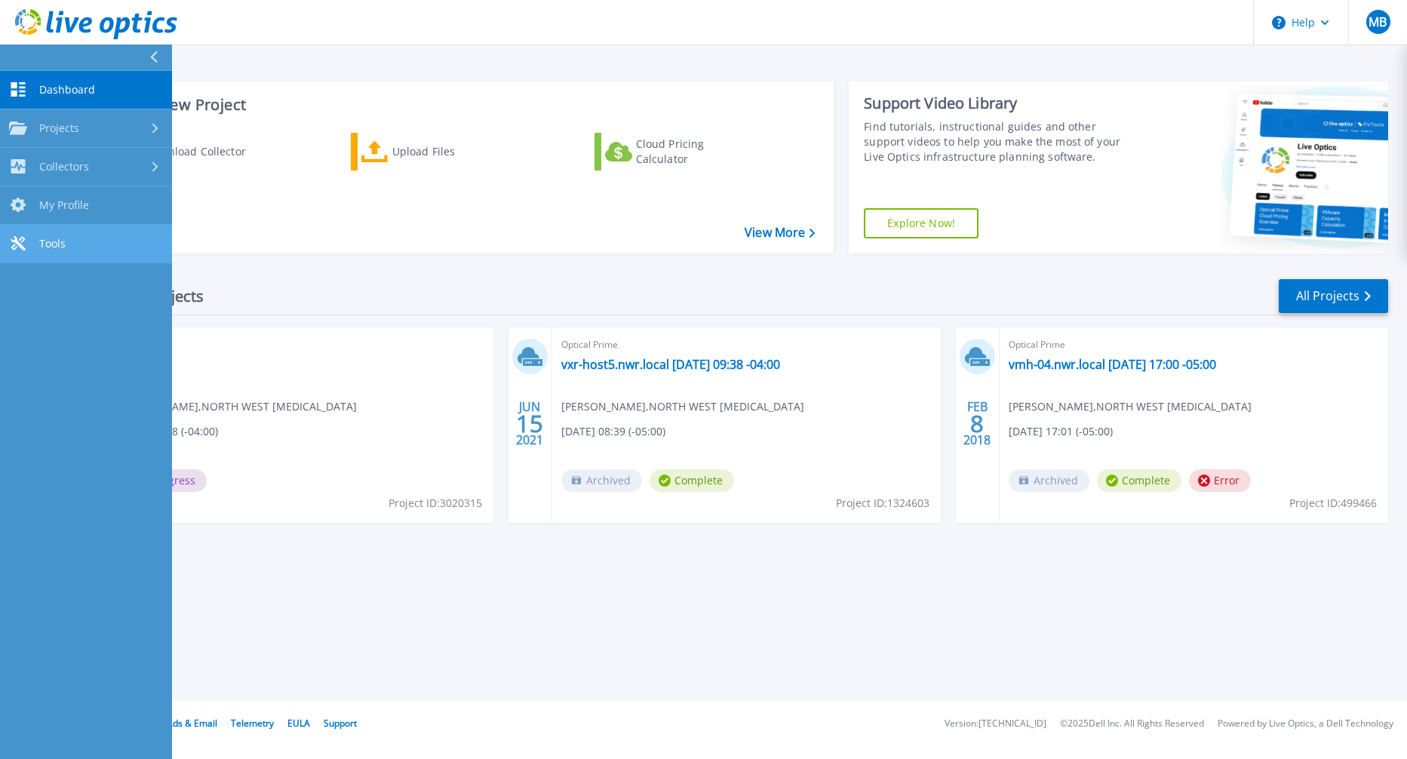
click at [62, 245] on span "Tools" at bounding box center [52, 244] width 26 height 14
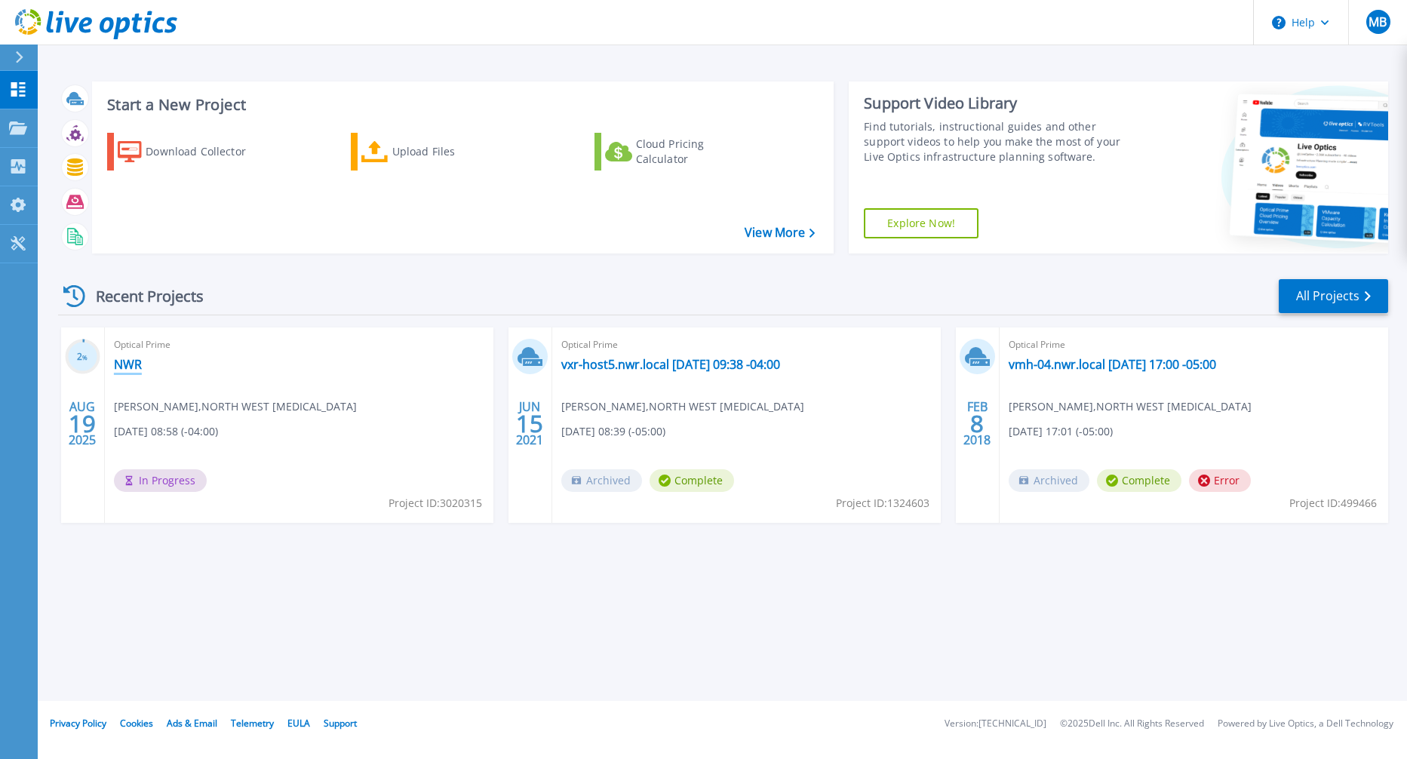
click at [135, 362] on link "NWR" at bounding box center [128, 364] width 28 height 15
